Goal: Task Accomplishment & Management: Manage account settings

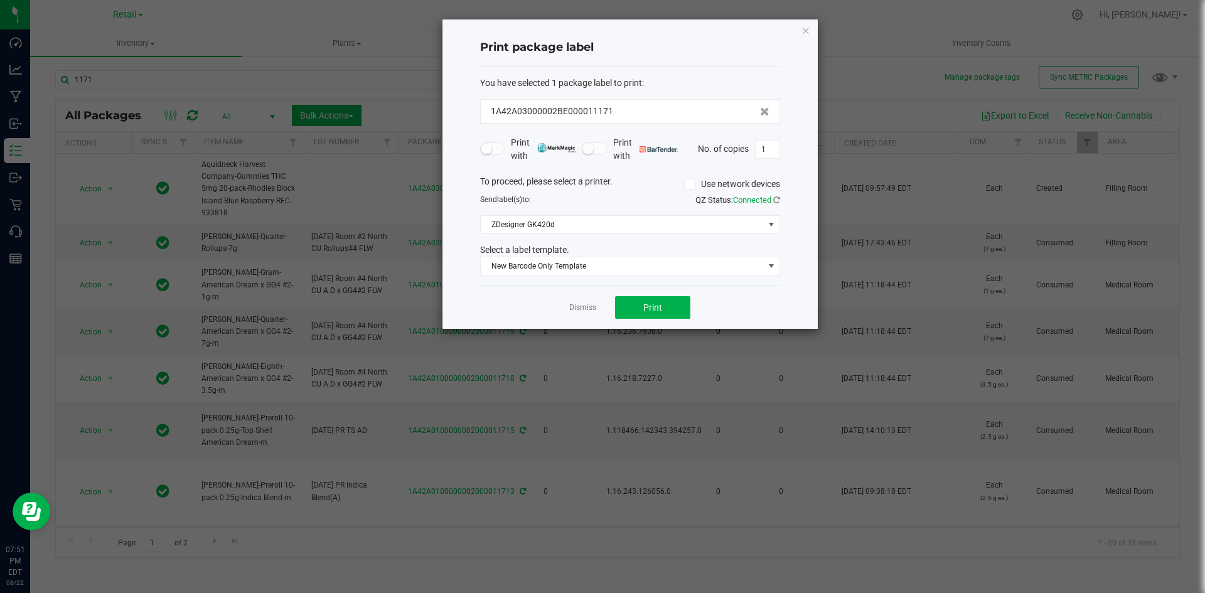
drag, startPoint x: 807, startPoint y: 35, endPoint x: 697, endPoint y: 99, distance: 128.0
click at [806, 35] on icon "button" at bounding box center [805, 30] width 9 height 15
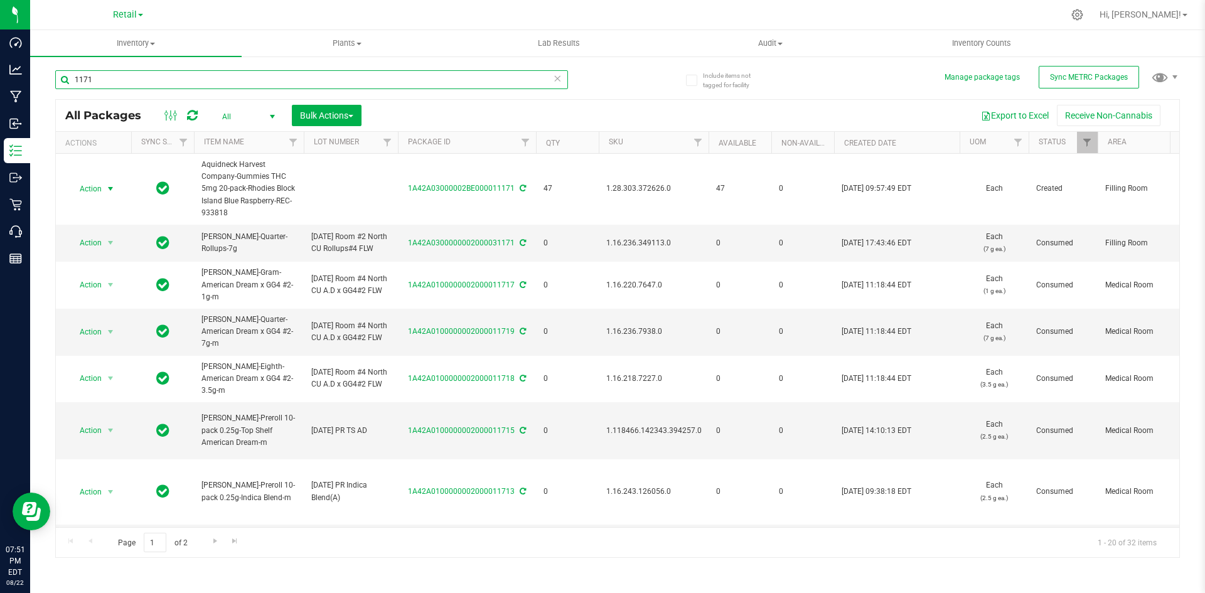
click at [366, 83] on input "1171" at bounding box center [311, 79] width 513 height 19
type input "1A42A0300000002000032568"
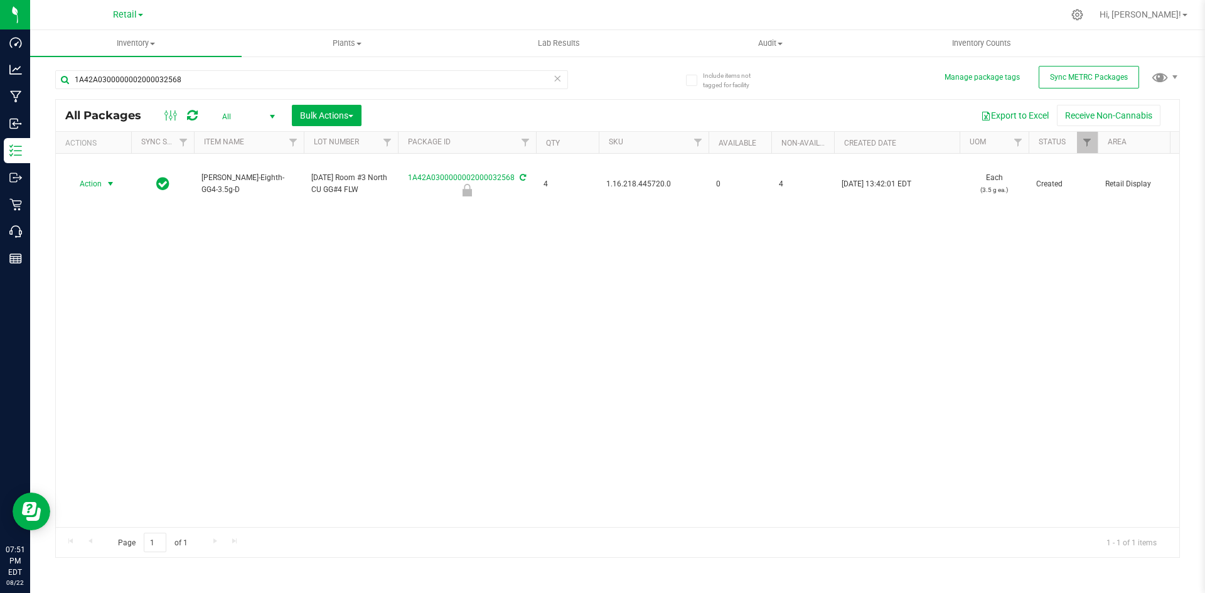
drag, startPoint x: 100, startPoint y: 191, endPoint x: 90, endPoint y: 214, distance: 25.3
click at [100, 191] on span "Action" at bounding box center [85, 184] width 34 height 18
click at [107, 346] on li "Unlock package" at bounding box center [108, 355] width 79 height 19
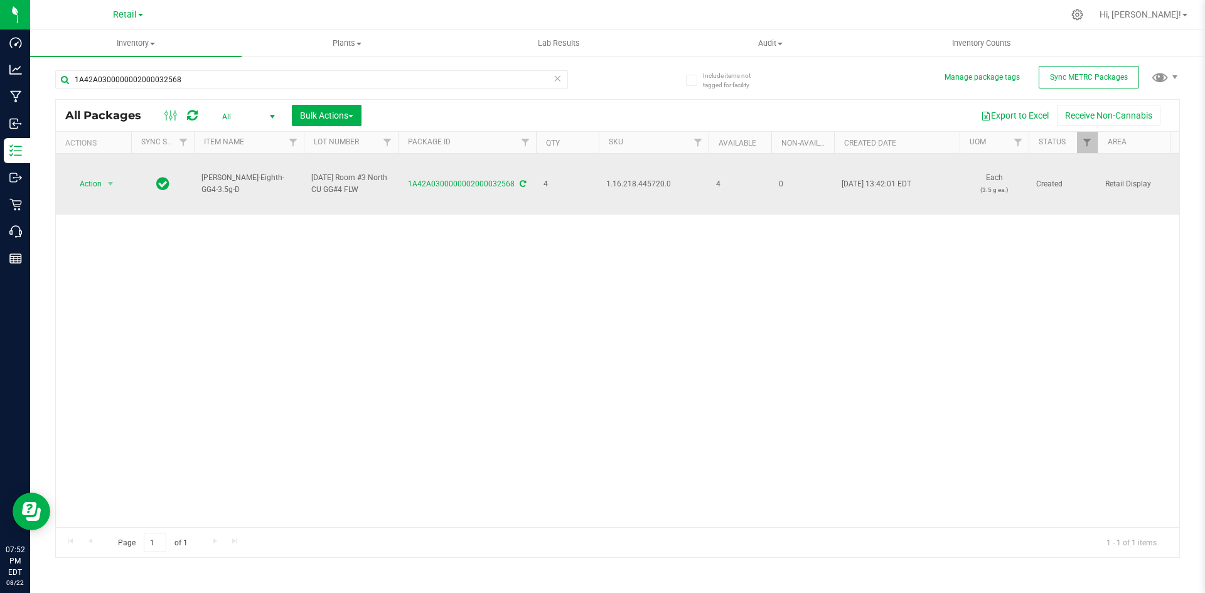
click at [634, 190] on span "1.16.218.445720.0" at bounding box center [653, 184] width 95 height 12
copy span "1.16.218.445720.0"
click at [88, 190] on span "Action" at bounding box center [85, 184] width 34 height 18
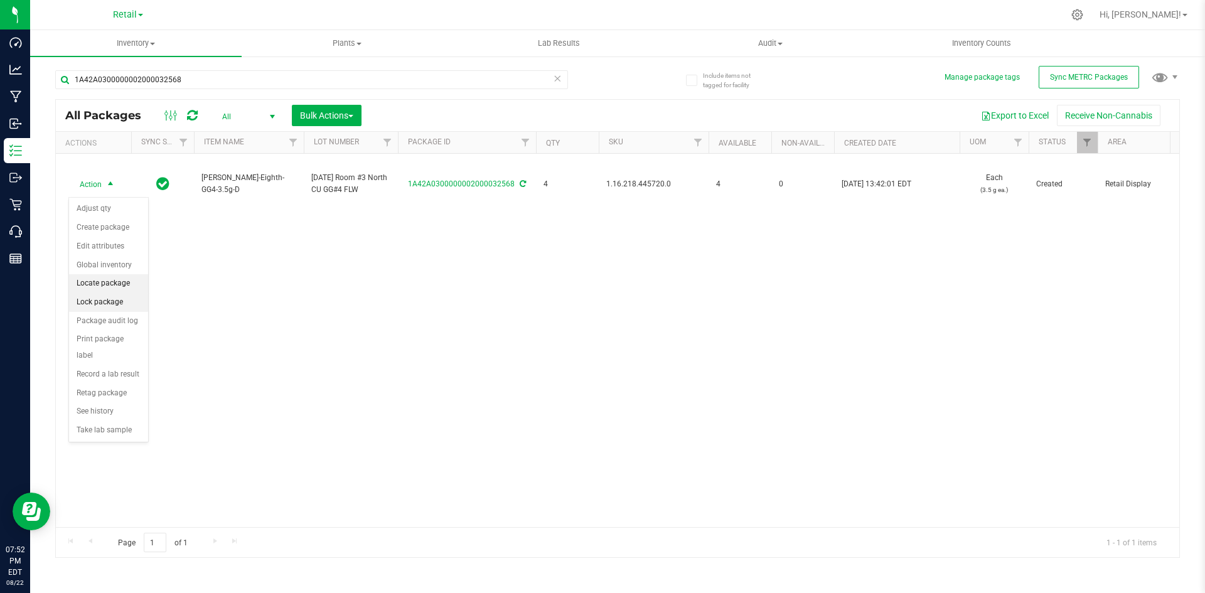
click at [99, 281] on li "Locate package" at bounding box center [108, 283] width 79 height 19
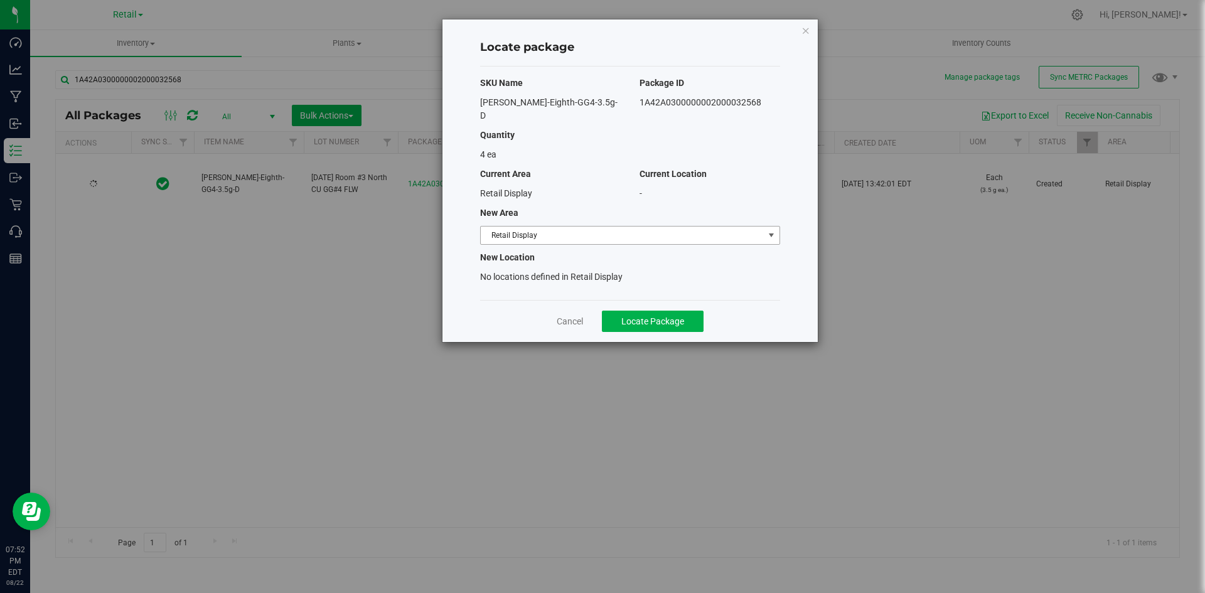
click at [616, 227] on span "Retail Display" at bounding box center [622, 236] width 283 height 18
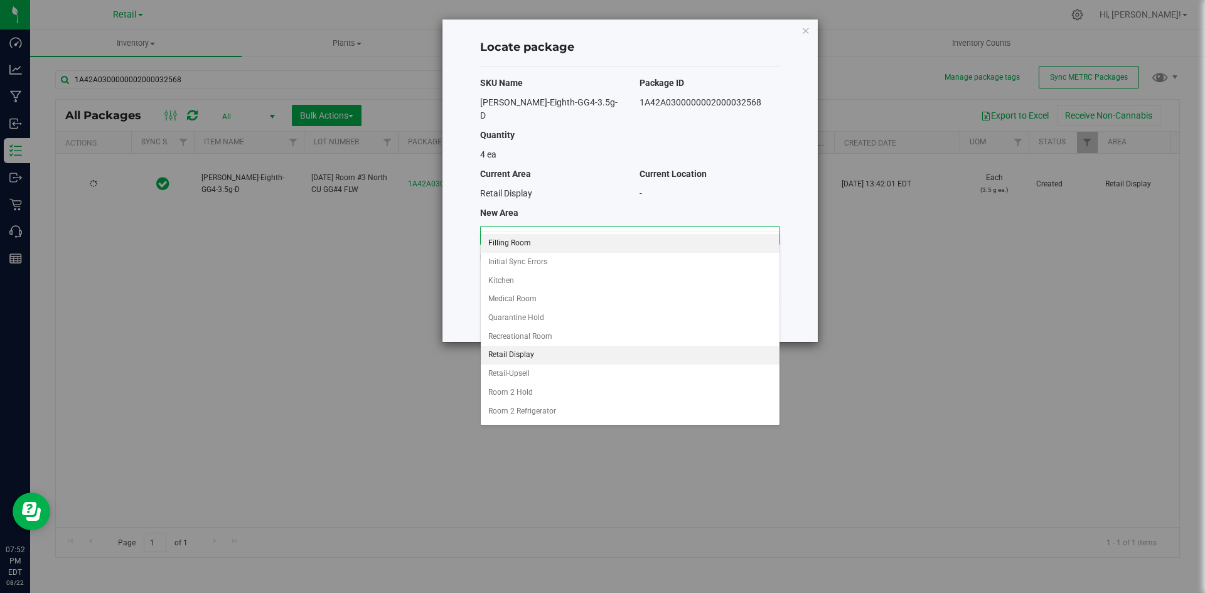
click at [581, 243] on li "Filling Room" at bounding box center [630, 243] width 299 height 19
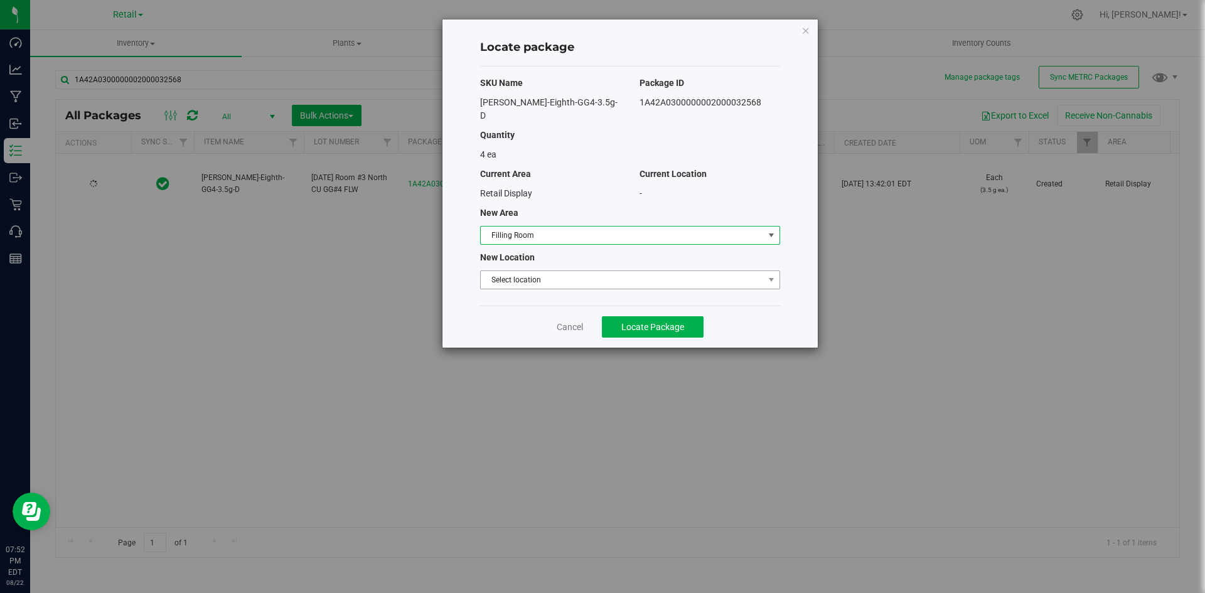
click at [578, 271] on span "Select location" at bounding box center [622, 280] width 283 height 18
drag, startPoint x: 572, startPoint y: 284, endPoint x: 578, endPoint y: 302, distance: 19.3
click at [572, 285] on li "Filling room" at bounding box center [630, 288] width 299 height 19
click at [609, 316] on button "Locate Package" at bounding box center [653, 326] width 102 height 21
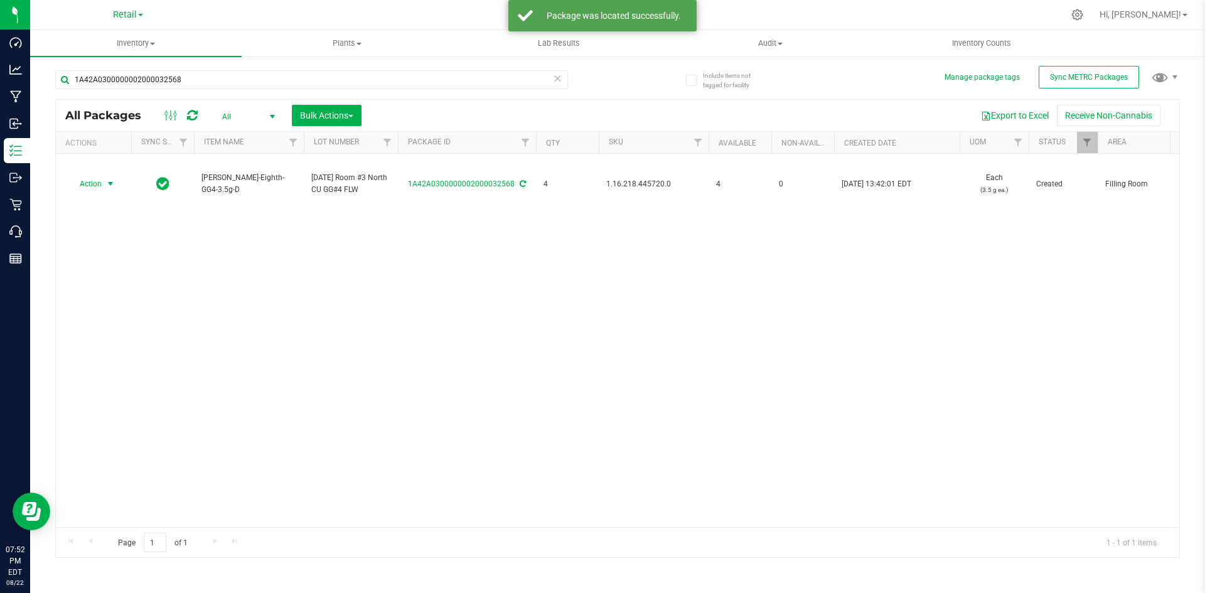
click at [98, 186] on span "Action" at bounding box center [85, 184] width 34 height 18
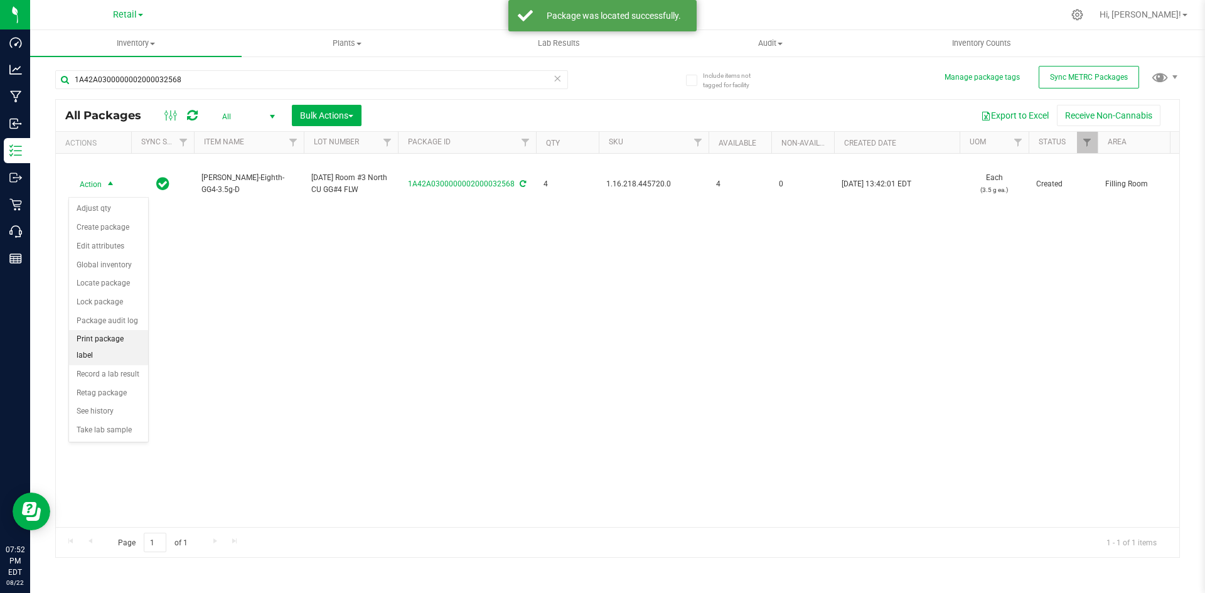
click at [112, 338] on li "Print package label" at bounding box center [108, 347] width 79 height 35
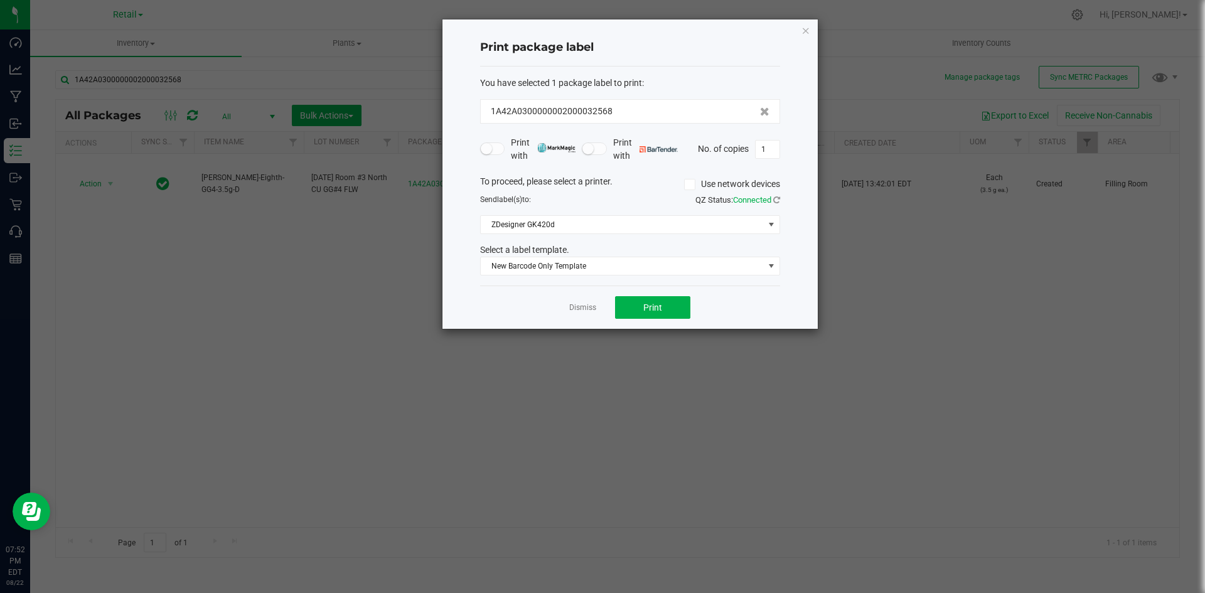
click at [700, 179] on label "Use network devices" at bounding box center [732, 184] width 96 height 13
click at [0, 0] on input "Use network devices" at bounding box center [0, 0] width 0 height 0
click at [671, 233] on div "To proceed, please select a printer. Use network devices Send label(s) to: QZ S…" at bounding box center [630, 225] width 300 height 101
click at [668, 230] on span at bounding box center [622, 225] width 283 height 18
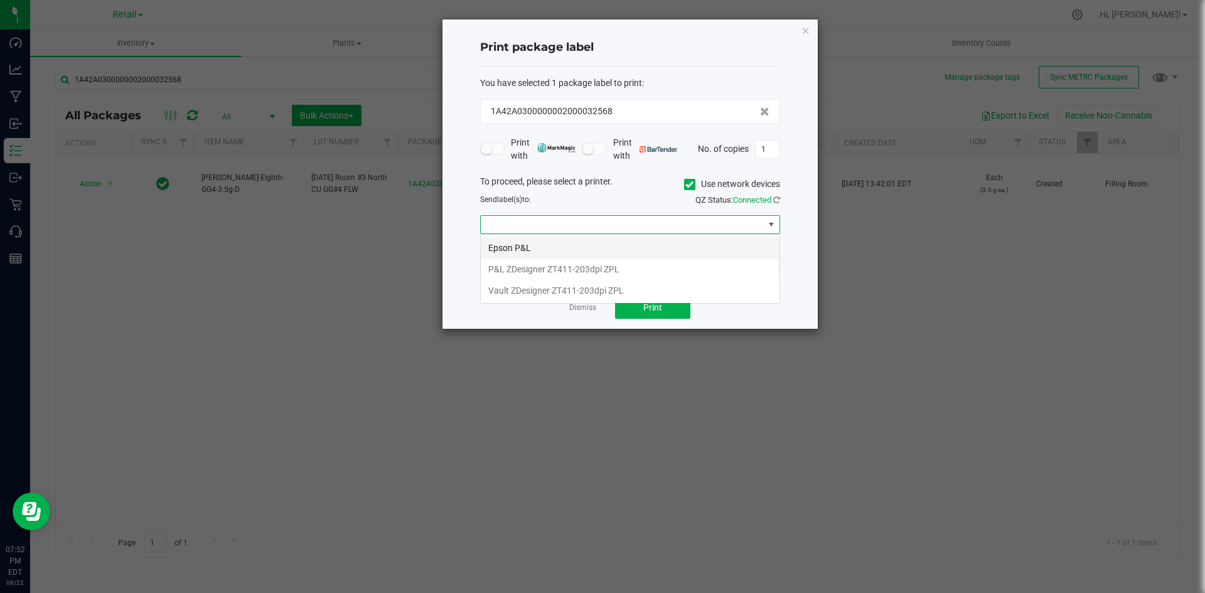
scroll to position [19, 300]
drag, startPoint x: 629, startPoint y: 261, endPoint x: 622, endPoint y: 259, distance: 7.2
click at [628, 261] on li "P&L ZDesigner ZT411-203dpi ZPL" at bounding box center [630, 269] width 299 height 21
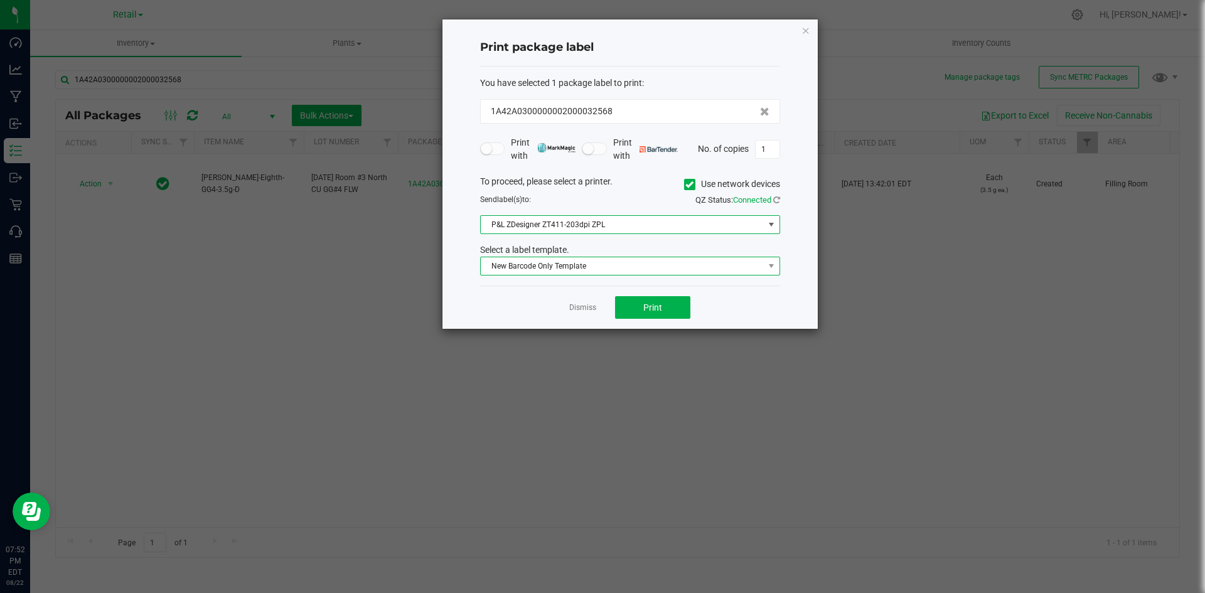
click at [622, 259] on span "New Barcode Only Template" at bounding box center [622, 266] width 283 height 18
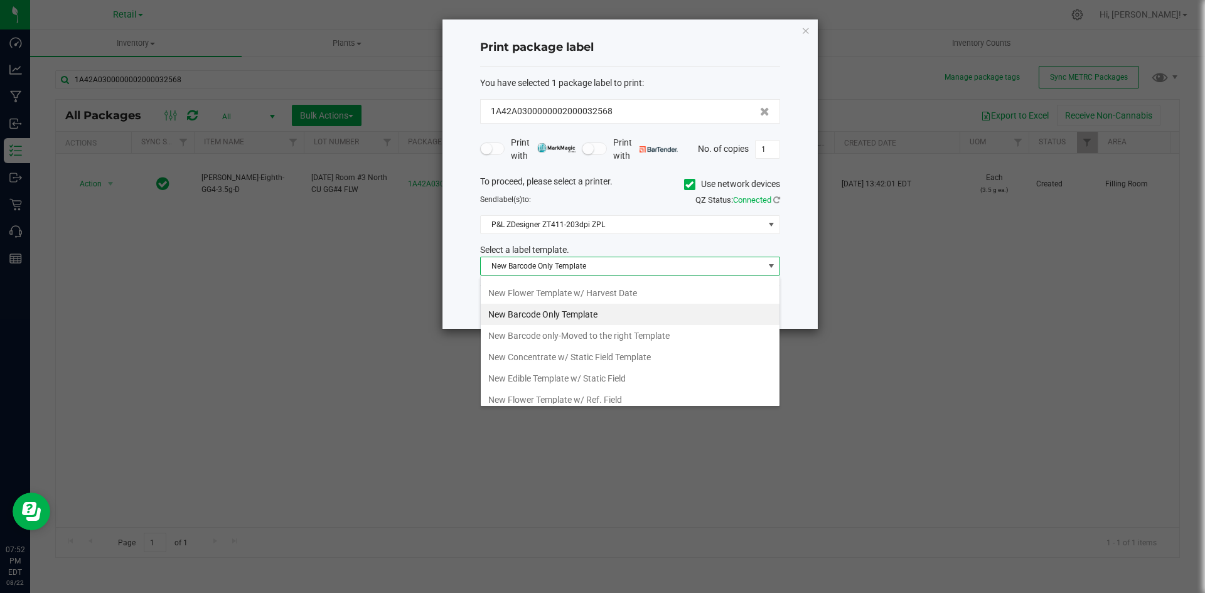
scroll to position [344, 0]
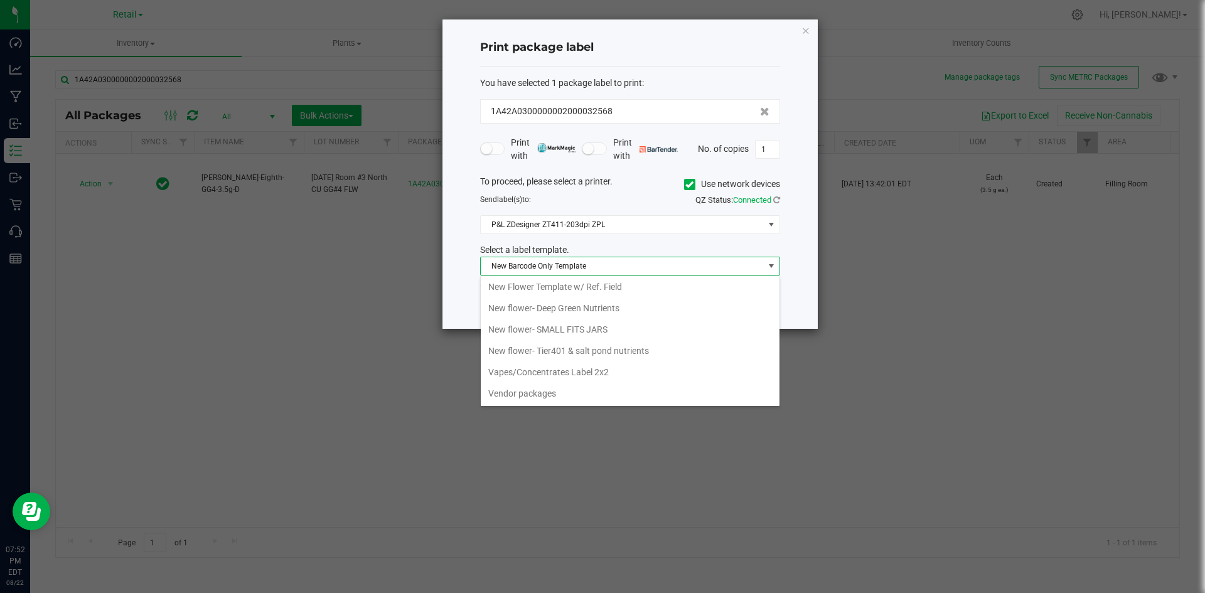
click at [598, 274] on span "New Barcode Only Template" at bounding box center [622, 266] width 283 height 18
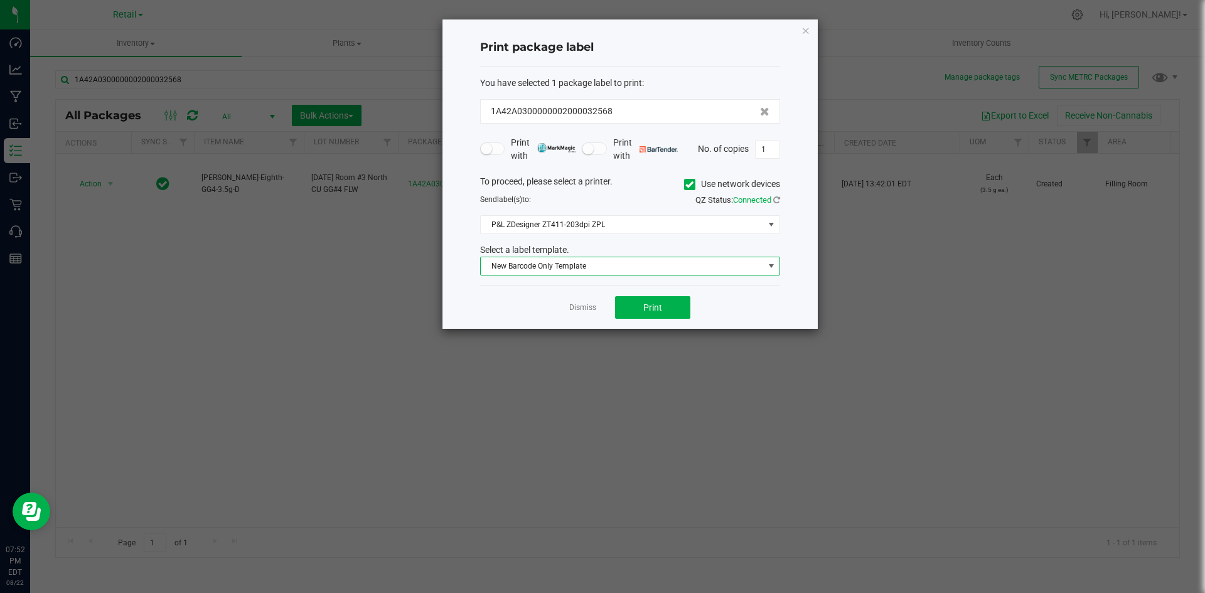
drag, startPoint x: 596, startPoint y: 259, endPoint x: 589, endPoint y: 273, distance: 16.0
click at [597, 259] on span "New Barcode Only Template" at bounding box center [622, 266] width 283 height 18
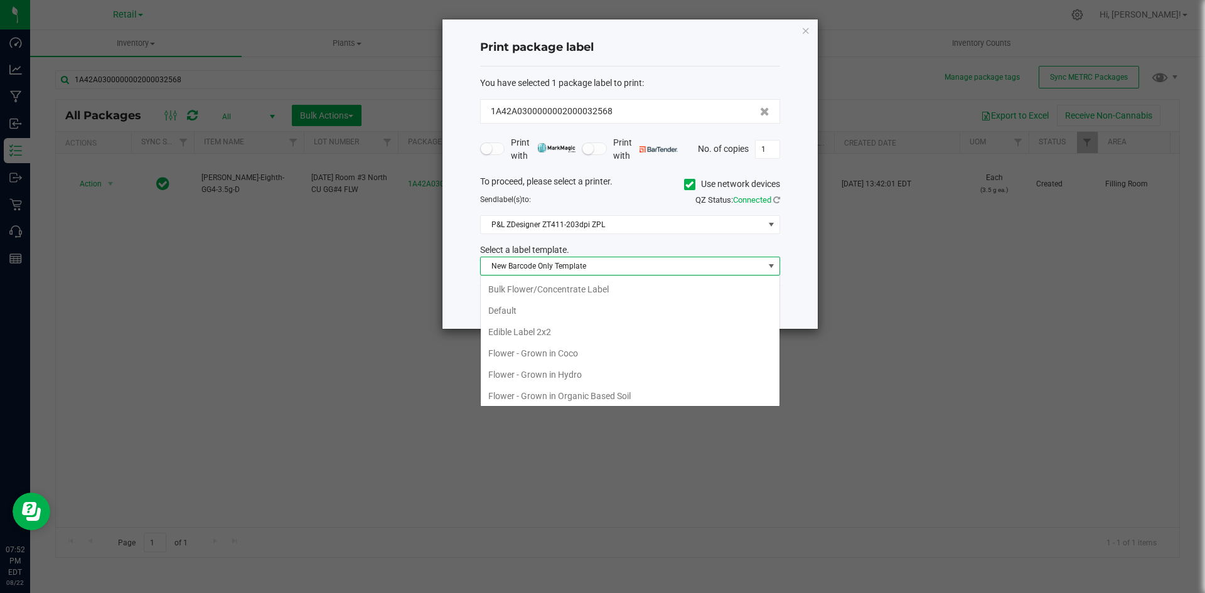
scroll to position [152, 0]
click at [597, 293] on li "New Flower Template w/ Ref. Field" at bounding box center [630, 286] width 299 height 21
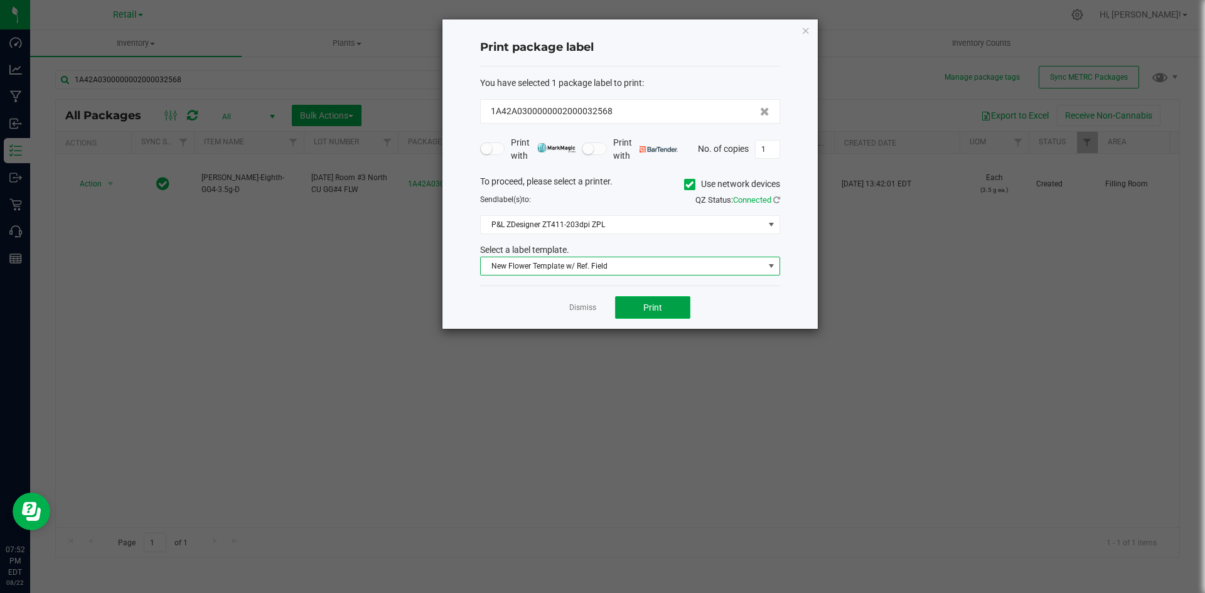
click at [641, 309] on button "Print" at bounding box center [652, 307] width 75 height 23
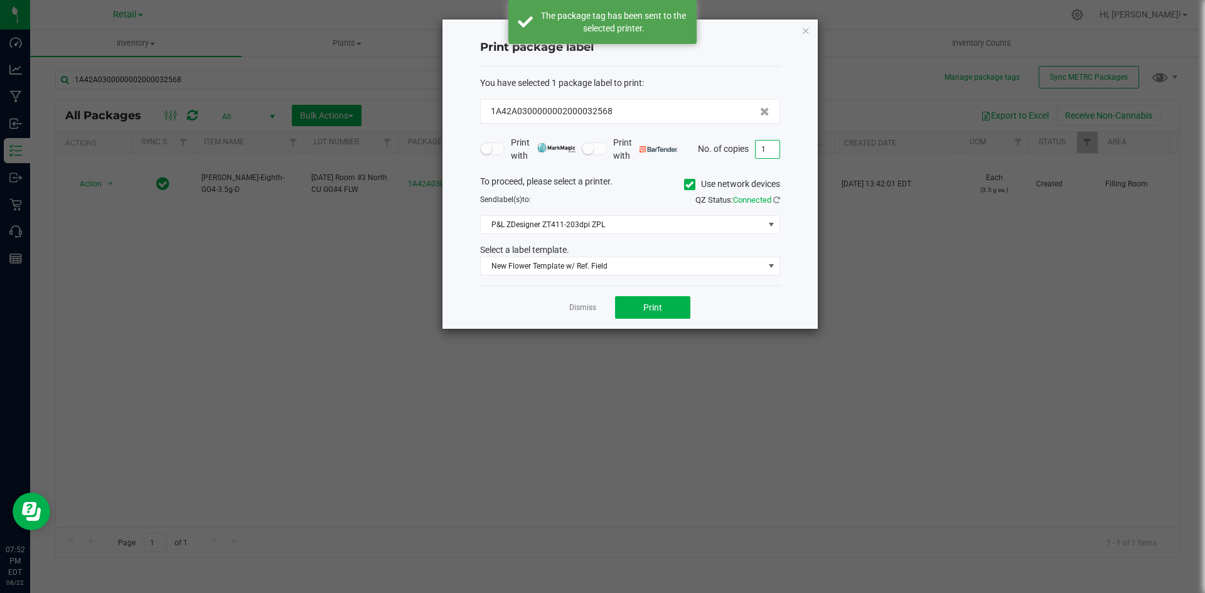
click at [776, 149] on input "1" at bounding box center [768, 150] width 24 height 18
type input "3"
click at [653, 304] on span "Print" at bounding box center [652, 307] width 19 height 10
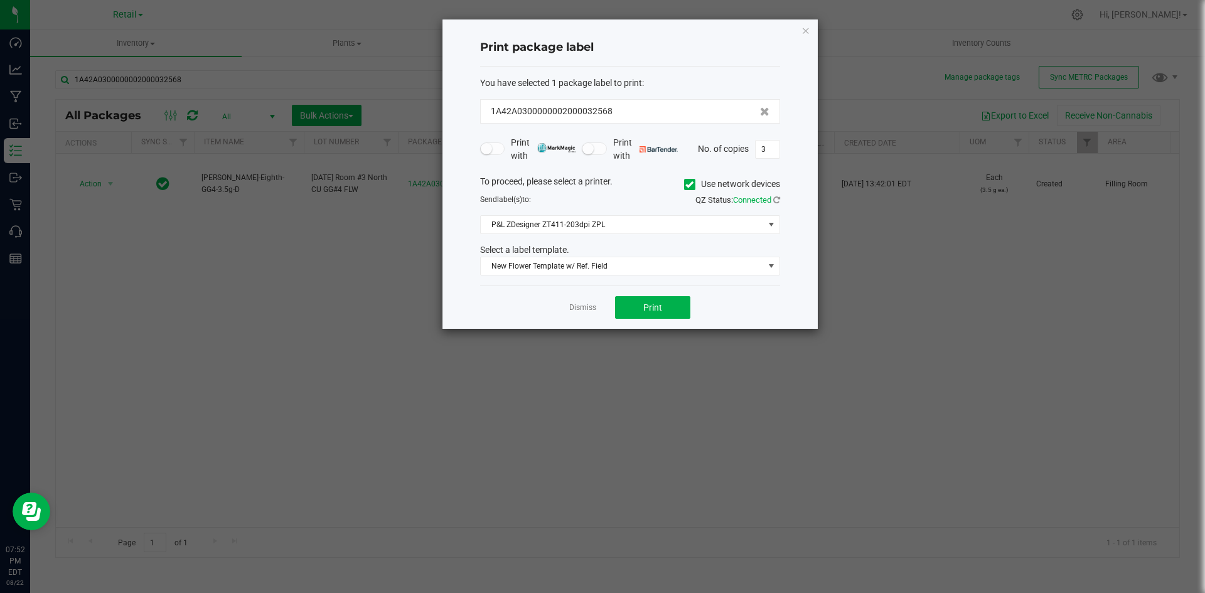
click at [872, 334] on ngb-modal-window "Print package label You have selected 1 package label to print : 1A42A030000000…" at bounding box center [607, 296] width 1214 height 593
click at [806, 31] on icon "button" at bounding box center [805, 30] width 9 height 15
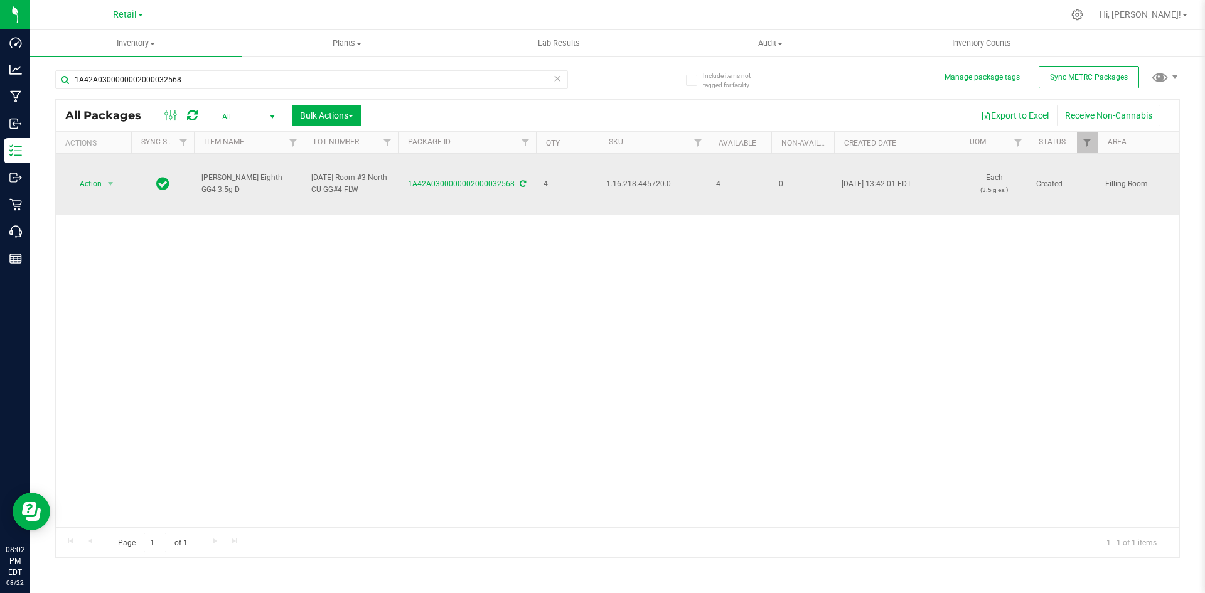
click at [629, 187] on span "1.16.218.445720.0" at bounding box center [653, 184] width 95 height 12
copy span "1.16.218.445720.0"
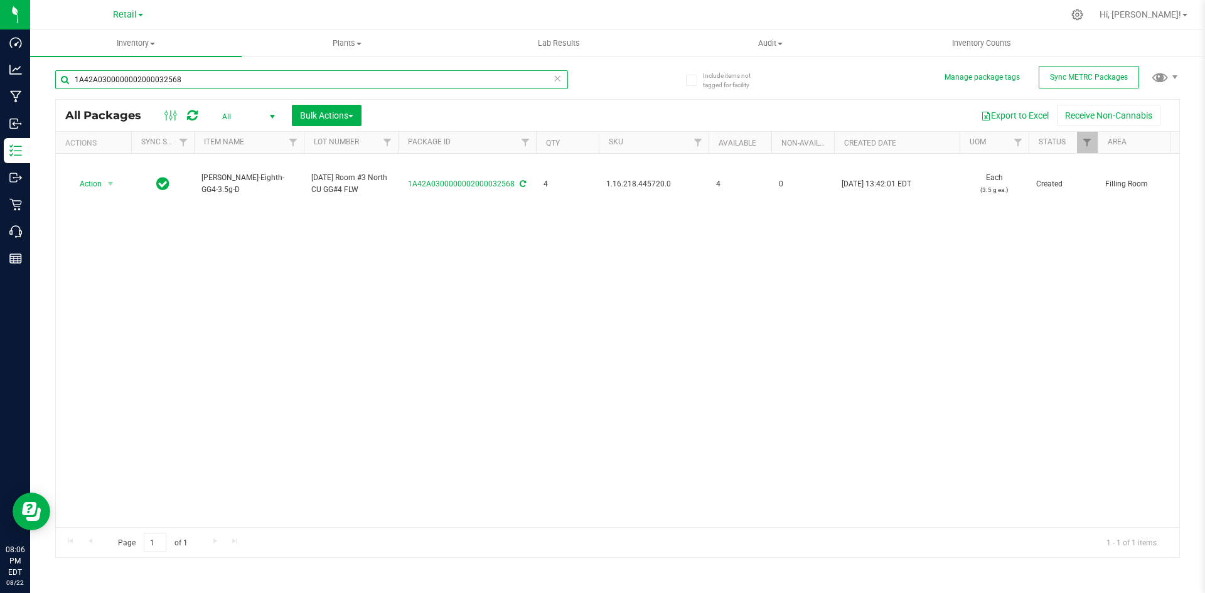
click at [184, 83] on input "1A42A0300000002000032568" at bounding box center [311, 79] width 513 height 19
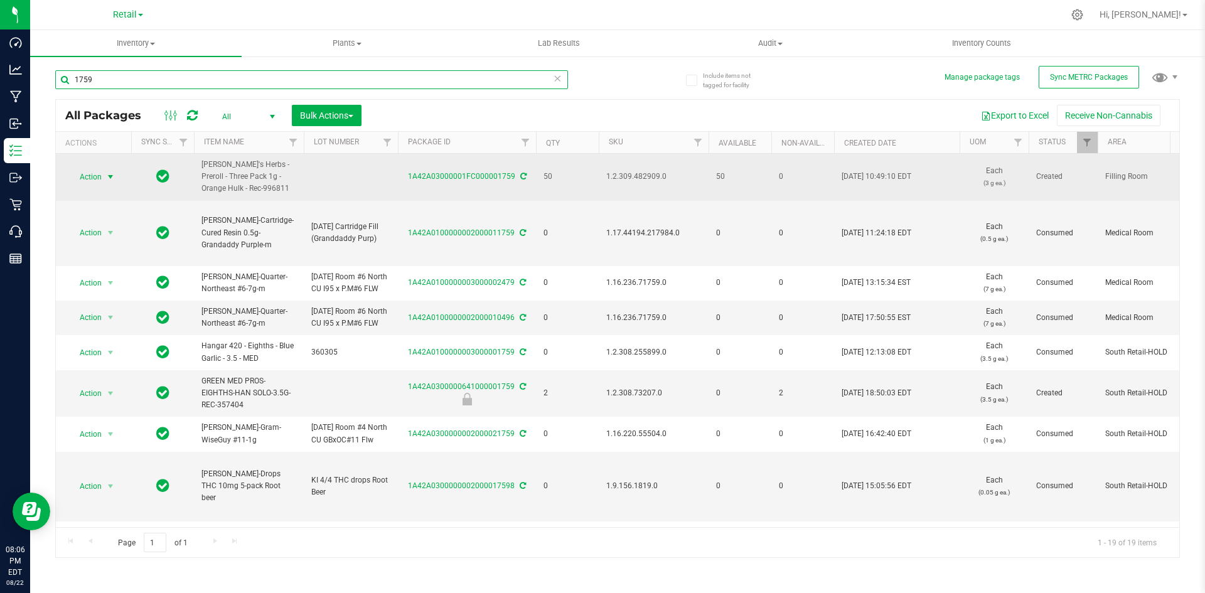
type input "1759"
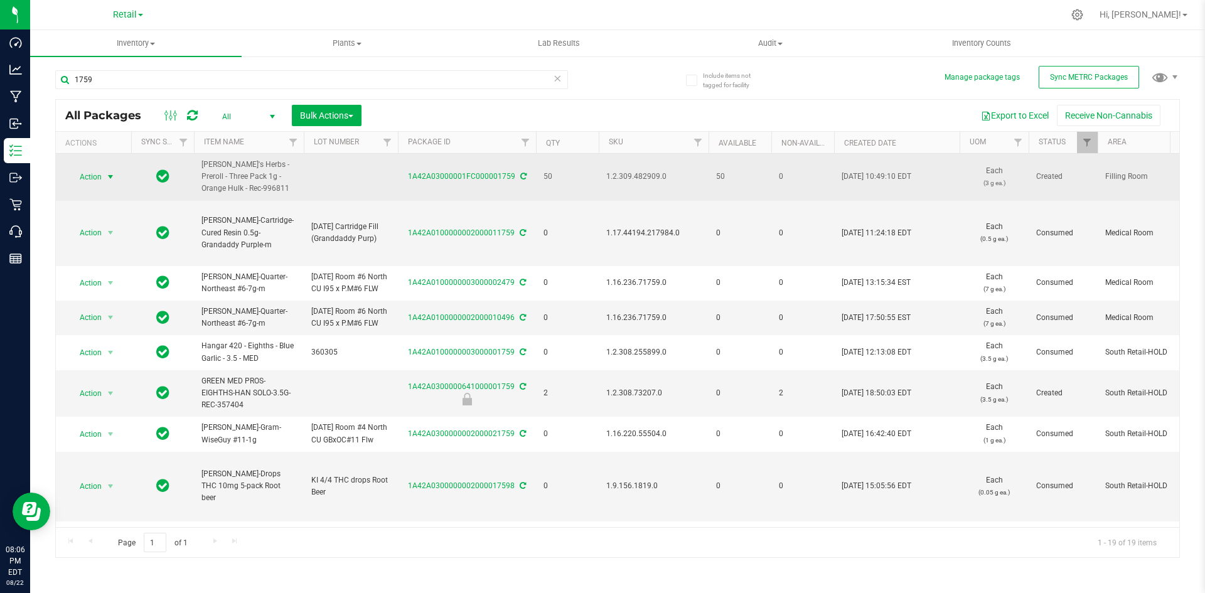
click at [102, 172] on span "Action" at bounding box center [85, 177] width 34 height 18
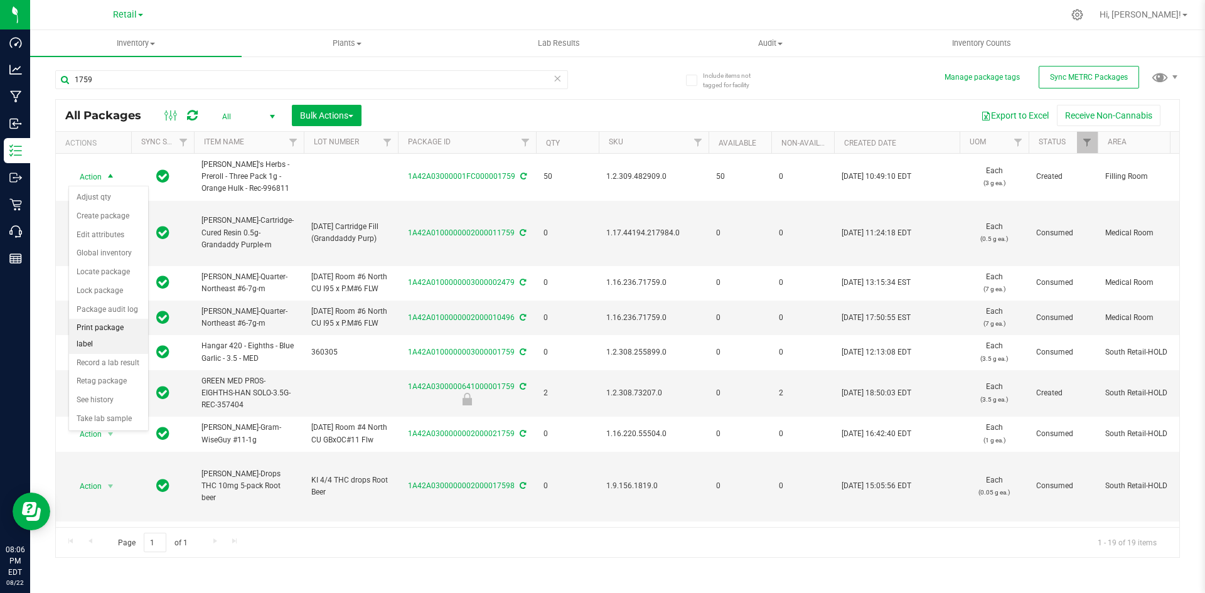
click at [132, 324] on li "Print package label" at bounding box center [108, 336] width 79 height 35
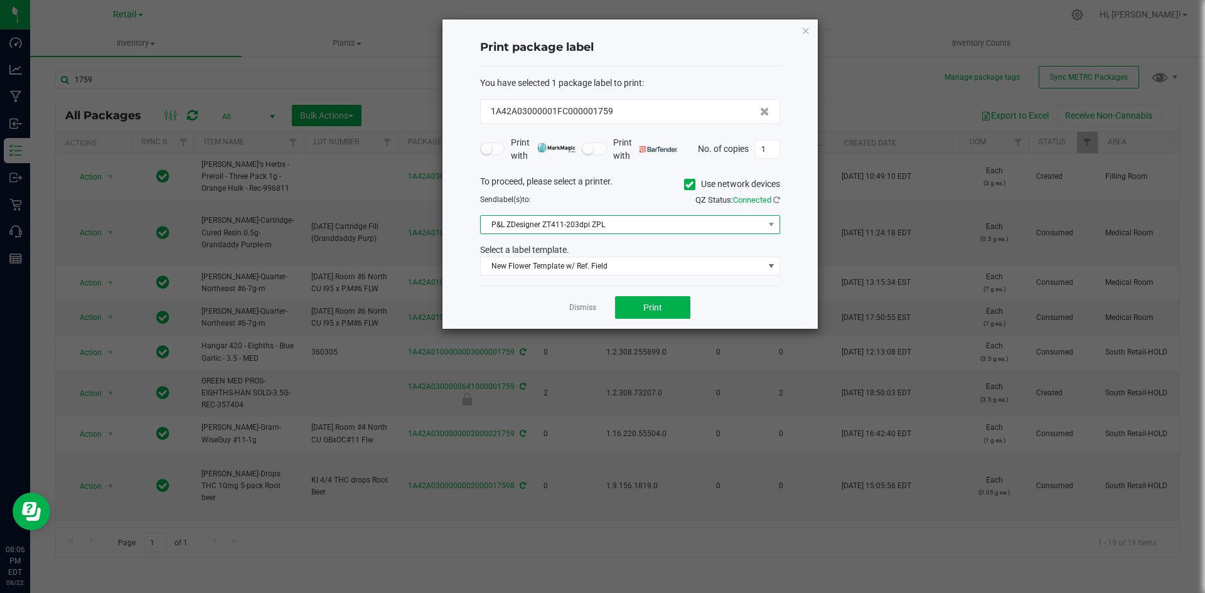
click at [719, 229] on span "P&L ZDesigner ZT411-203dpi ZPL" at bounding box center [622, 225] width 283 height 18
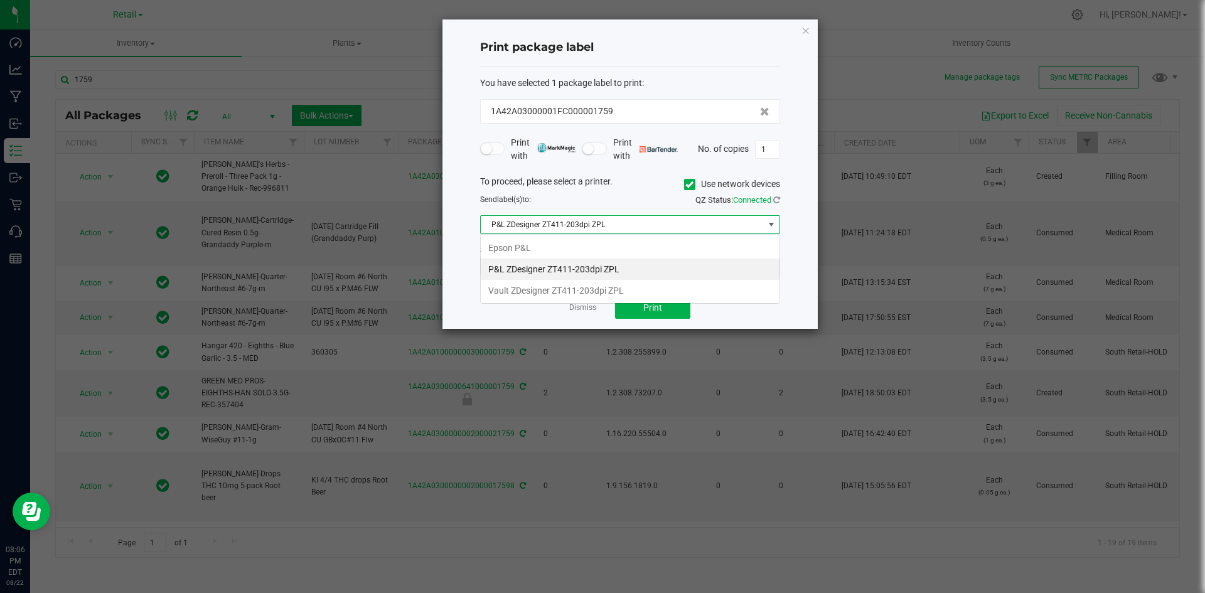
scroll to position [19, 300]
click at [710, 190] on label "Use network devices" at bounding box center [732, 184] width 96 height 13
click at [0, 0] on input "Use network devices" at bounding box center [0, 0] width 0 height 0
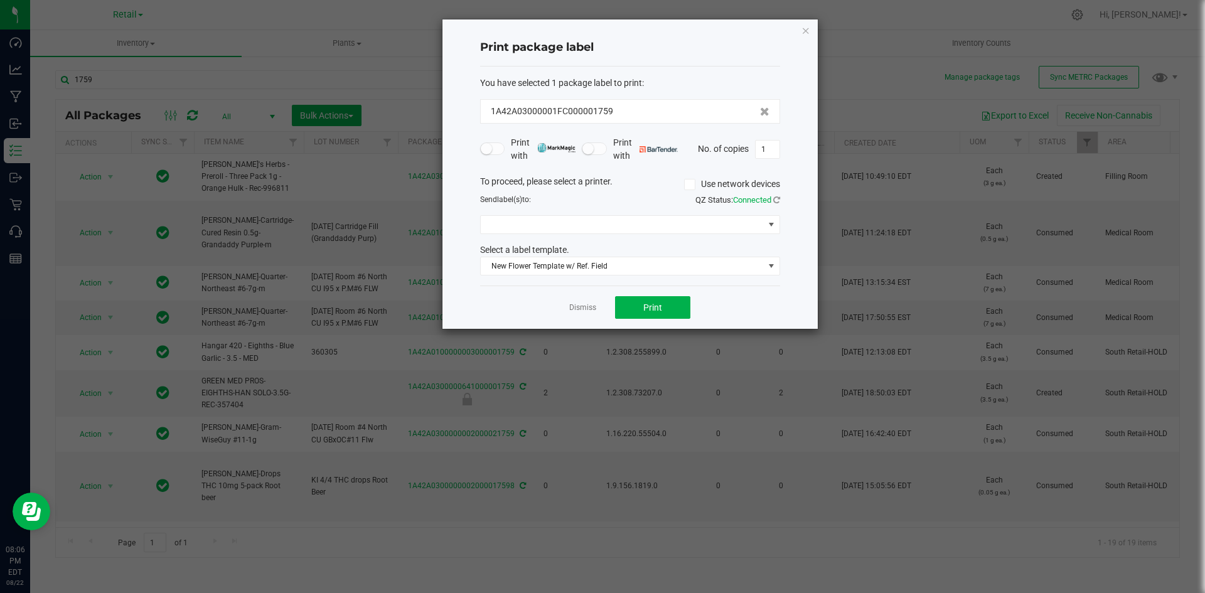
click at [693, 214] on div "To proceed, please select a printer. Use network devices Send label(s) to: QZ S…" at bounding box center [630, 225] width 300 height 101
click at [686, 222] on span at bounding box center [622, 225] width 283 height 18
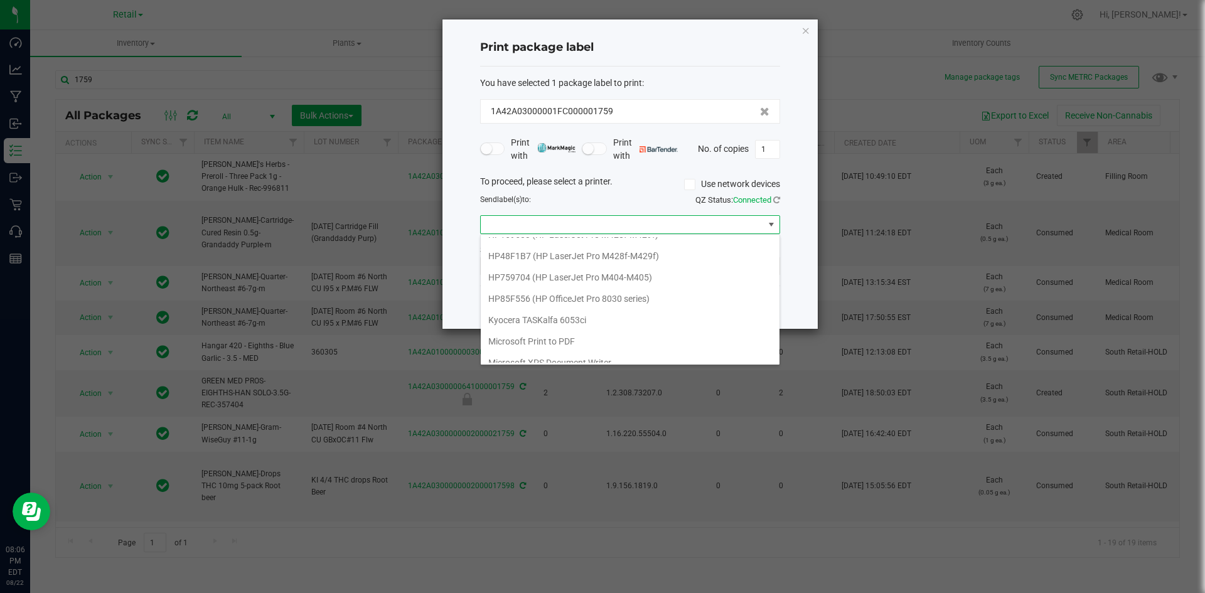
scroll to position [365, 0]
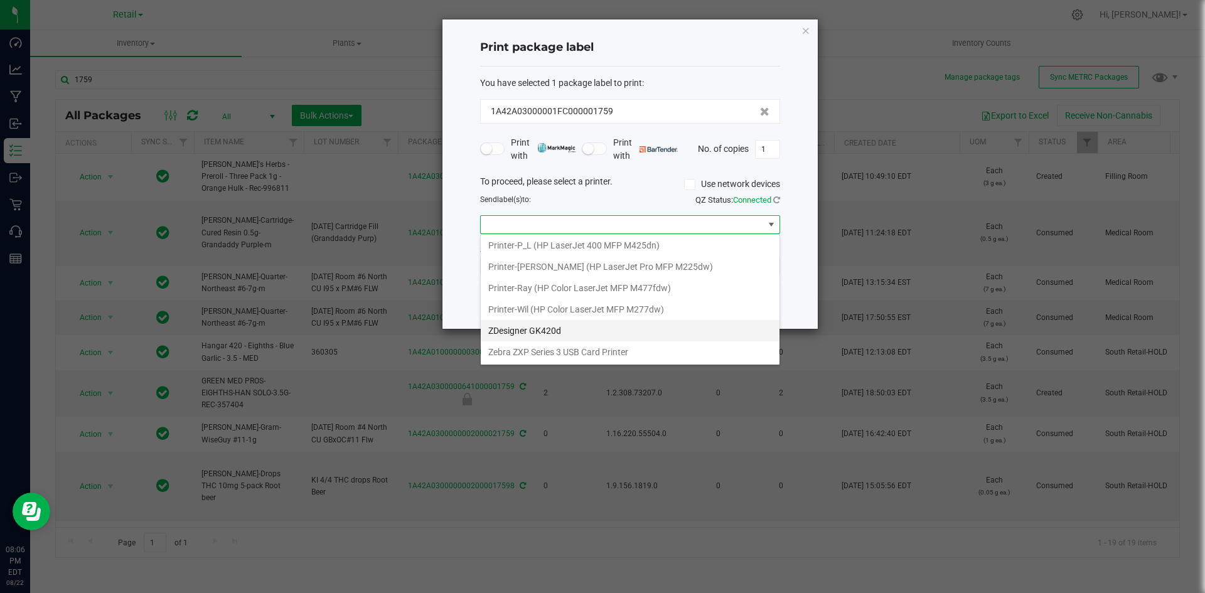
click at [616, 323] on GK420d "ZDesigner GK420d" at bounding box center [630, 330] width 299 height 21
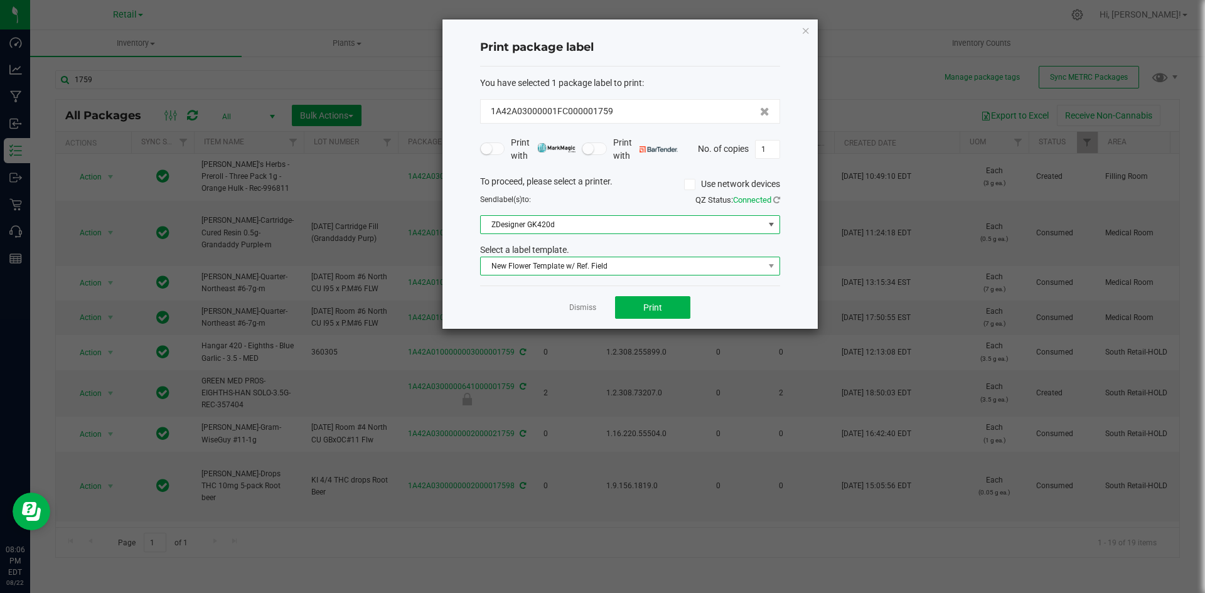
click at [627, 263] on span "New Flower Template w/ Ref. Field" at bounding box center [622, 266] width 283 height 18
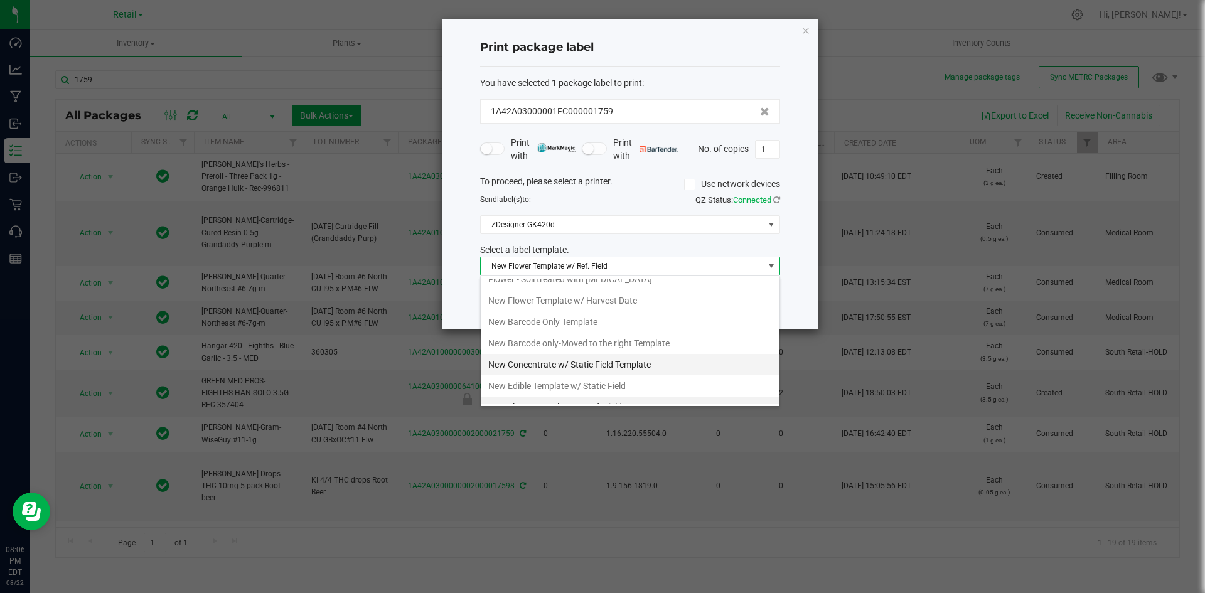
scroll to position [218, 0]
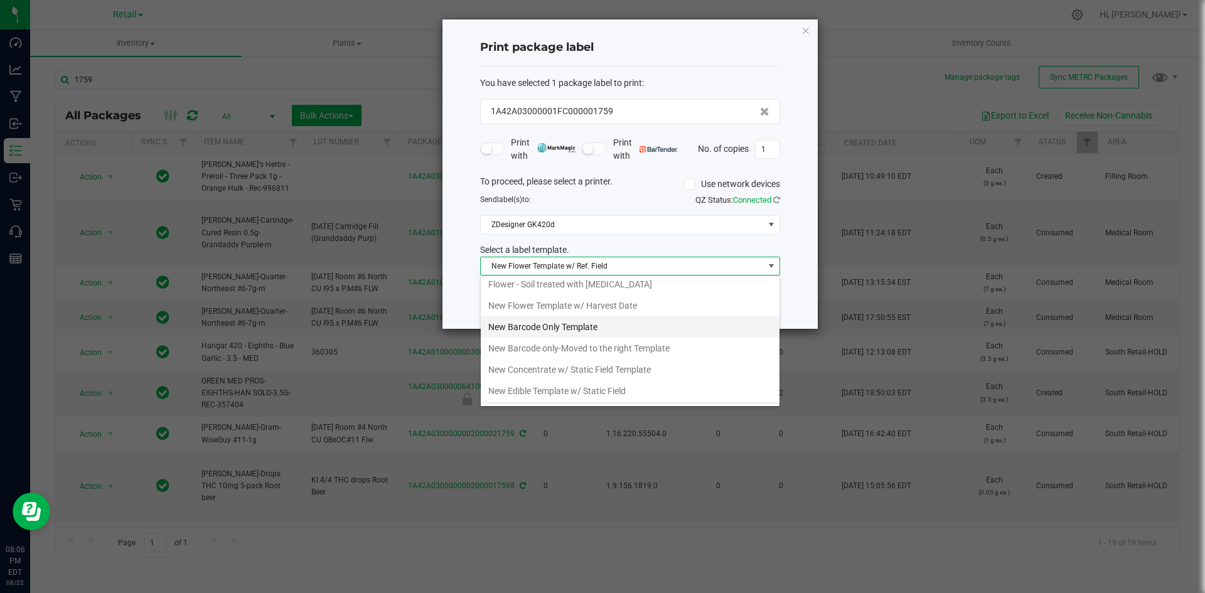
click at [599, 329] on li "New Barcode Only Template" at bounding box center [630, 326] width 299 height 21
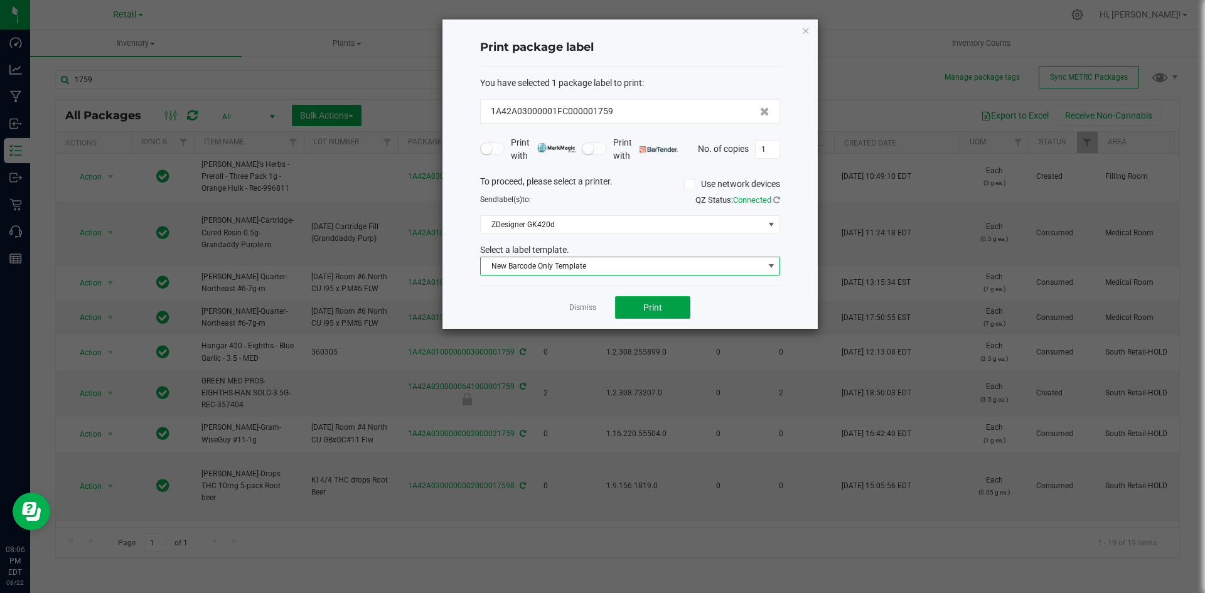
click at [630, 313] on button "Print" at bounding box center [652, 307] width 75 height 23
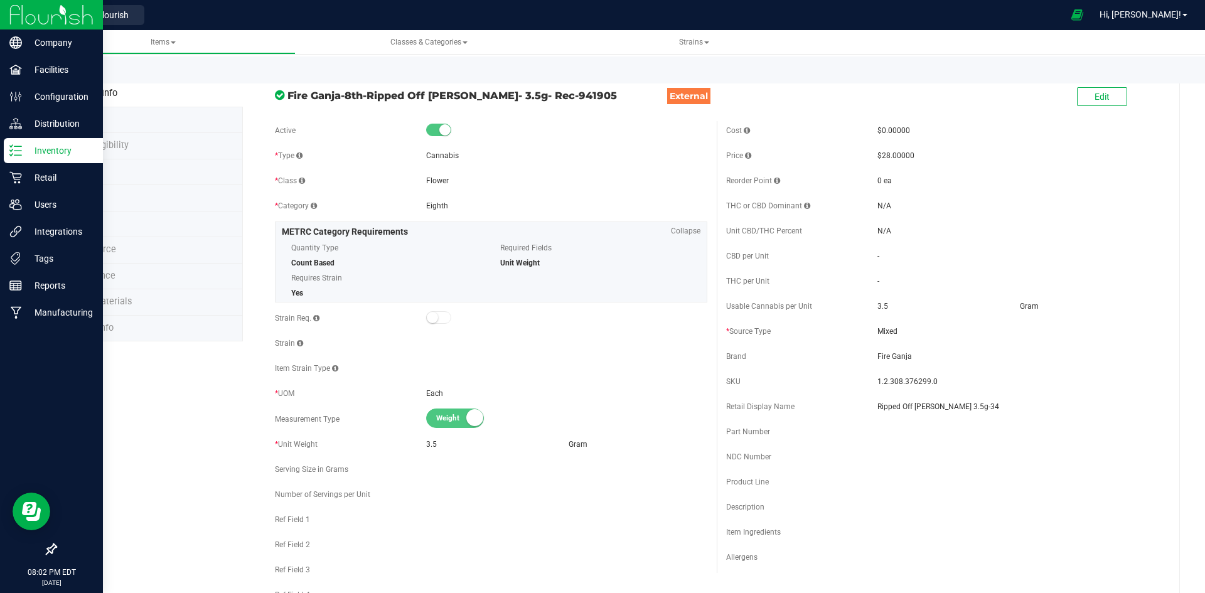
click at [25, 163] on div "Inventory" at bounding box center [53, 150] width 99 height 25
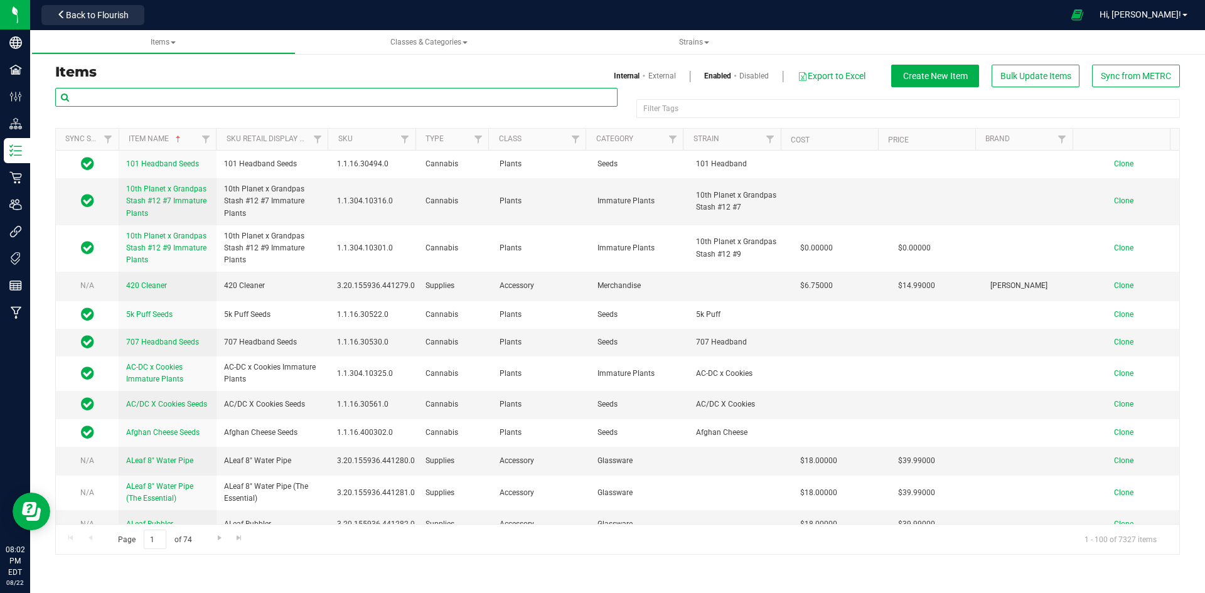
paste input "1.16.218.445720.0"
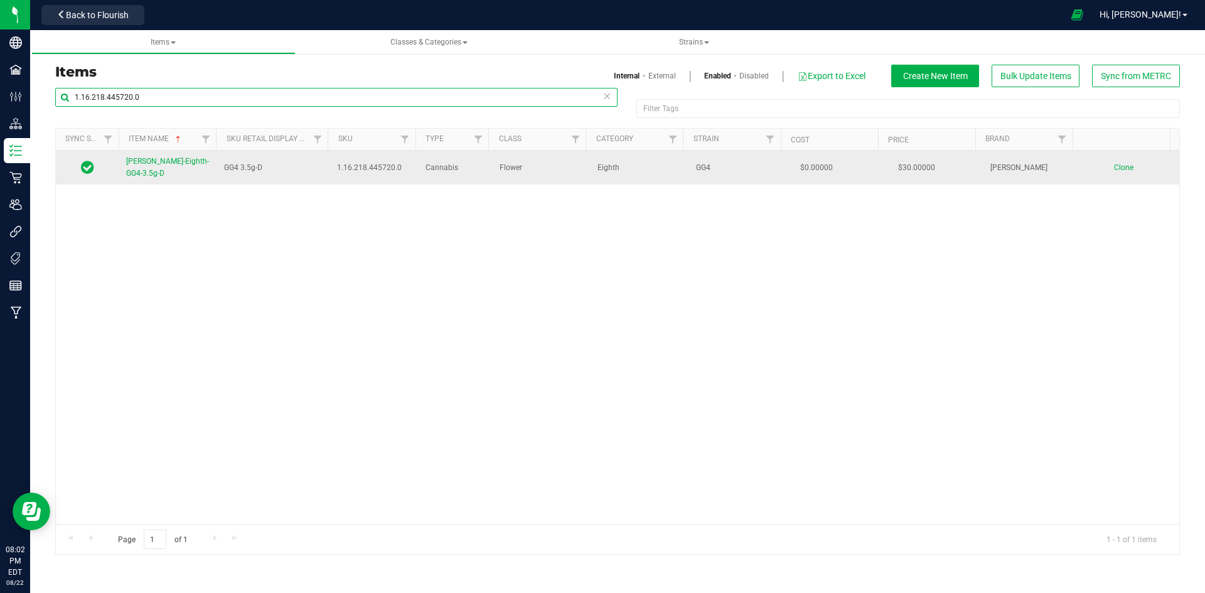
type input "1.16.218.445720.0"
click at [158, 161] on span "Slater-Eighth-GG4-3.5g-D" at bounding box center [167, 167] width 83 height 21
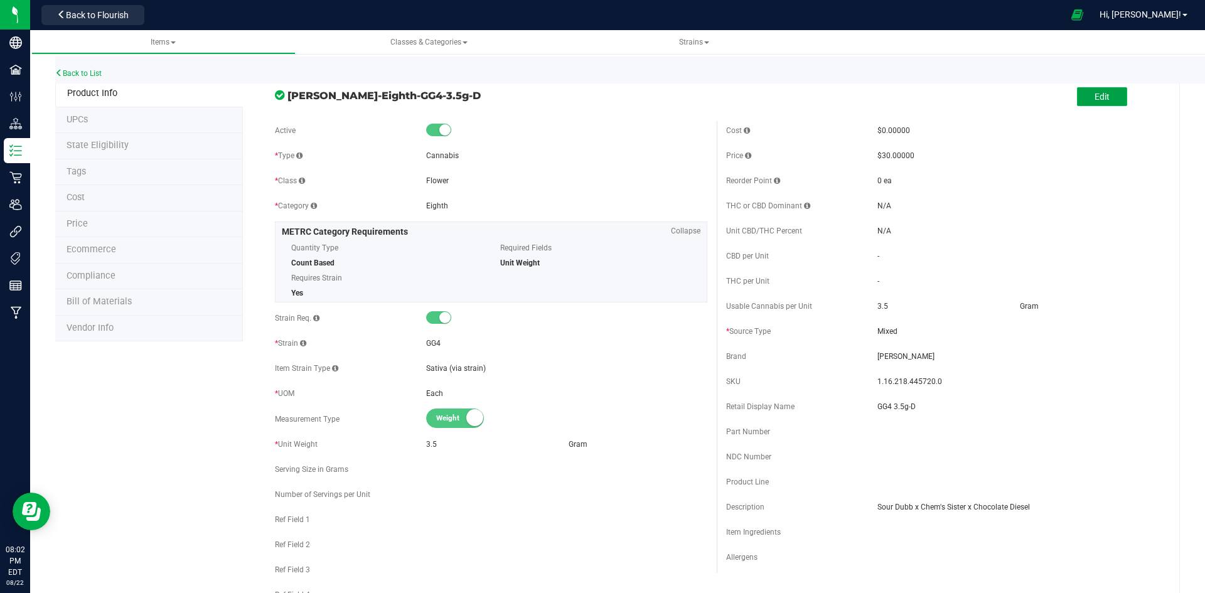
click at [1103, 102] on button "Edit" at bounding box center [1102, 96] width 50 height 19
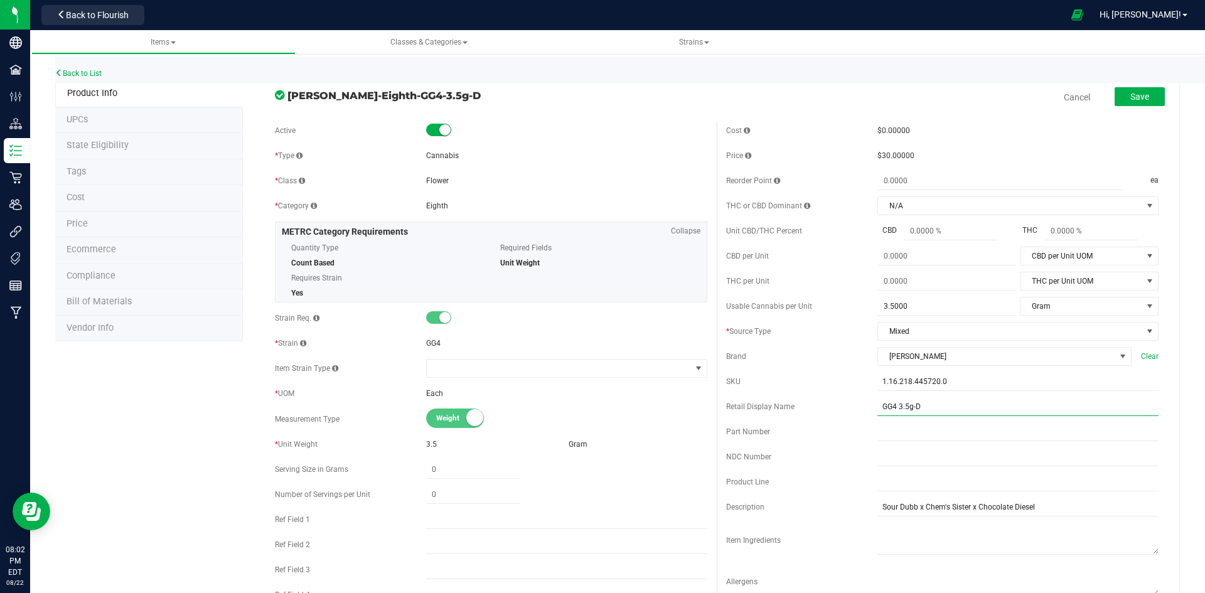
click at [973, 409] on input "GG4 3.5g-D" at bounding box center [1017, 406] width 281 height 19
type input "GG4 3.5g-X"
click at [810, 380] on div "SKU" at bounding box center [801, 381] width 151 height 11
click at [1130, 97] on span "Save" at bounding box center [1139, 97] width 19 height 10
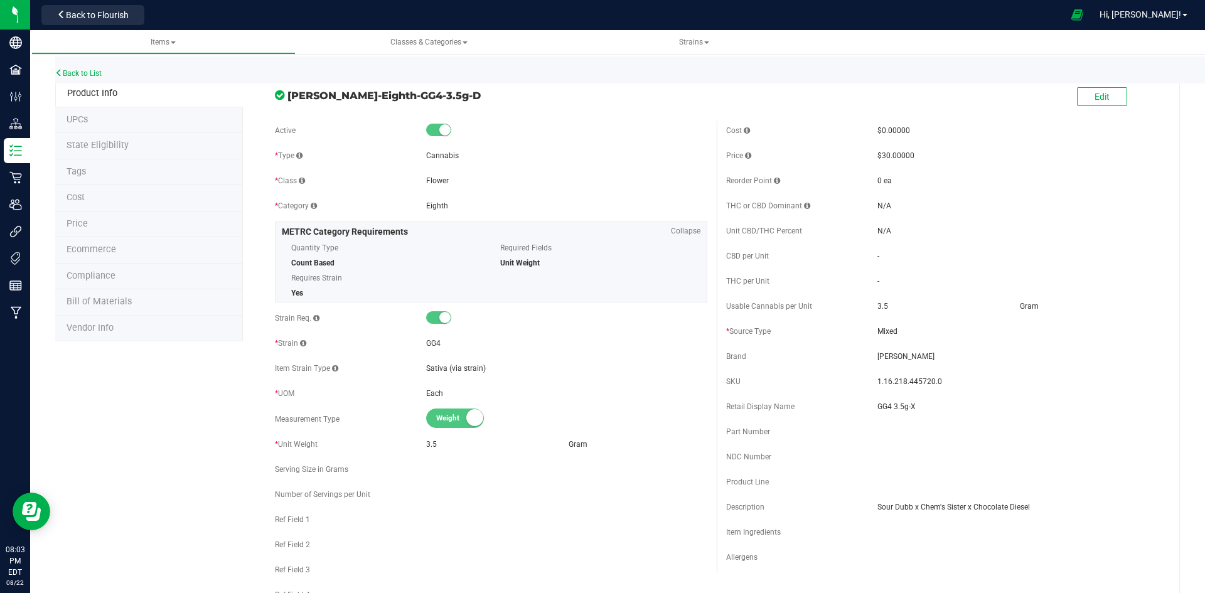
click at [902, 382] on span "1.16.218.445720.0" at bounding box center [1017, 381] width 281 height 11
copy span "1.16.218.445720.0"
